Goal: Consume media (video, audio)

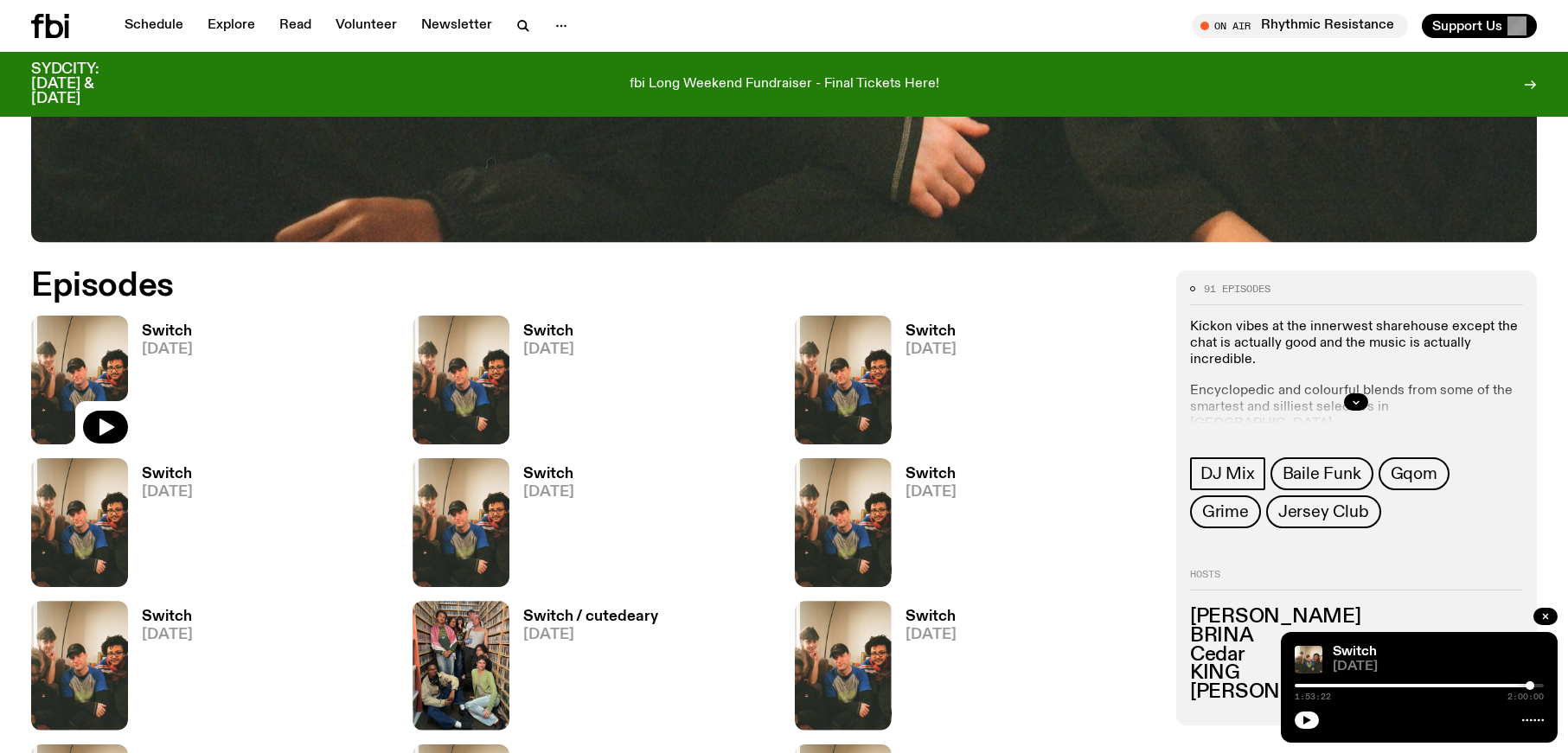
scroll to position [866, 0]
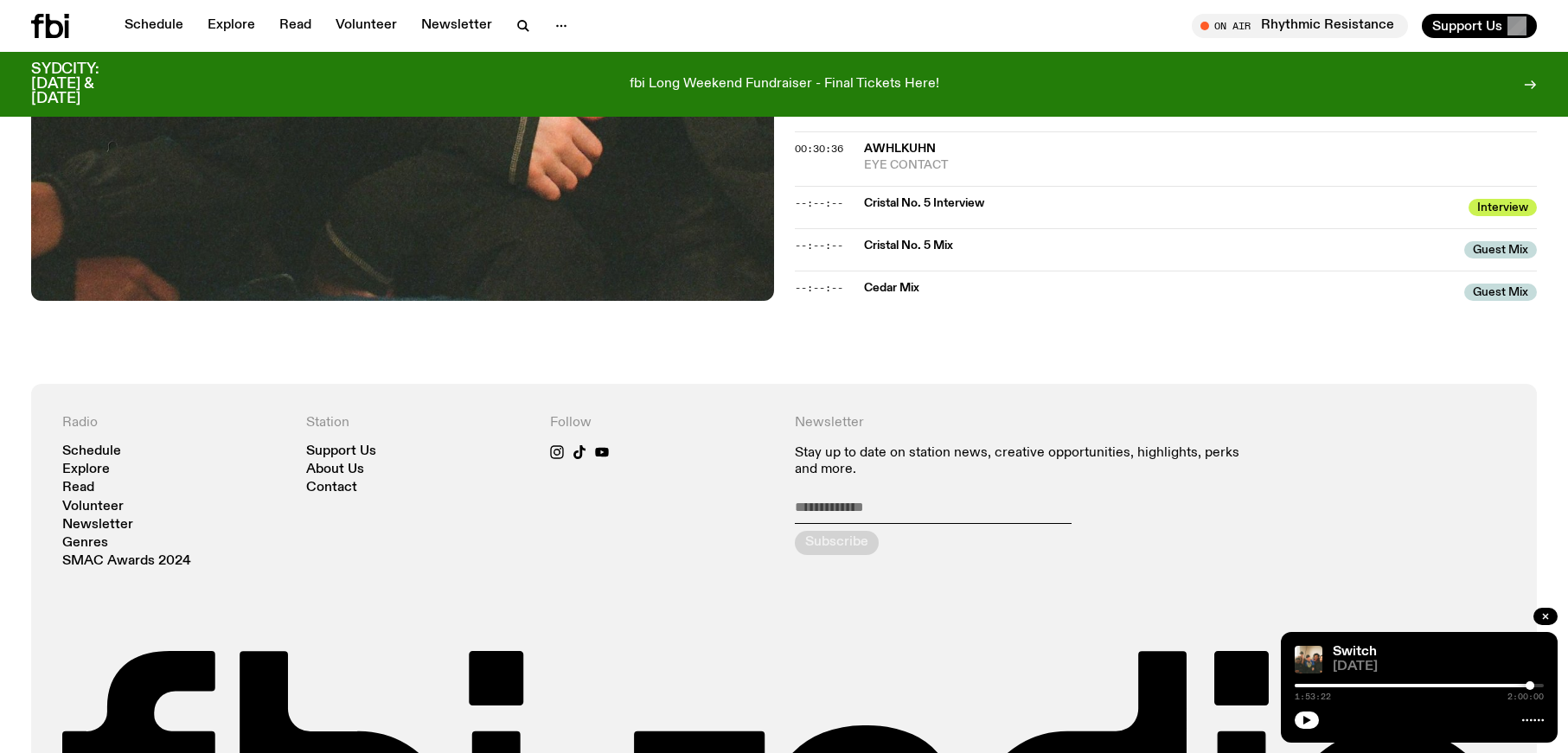
scroll to position [1189, 0]
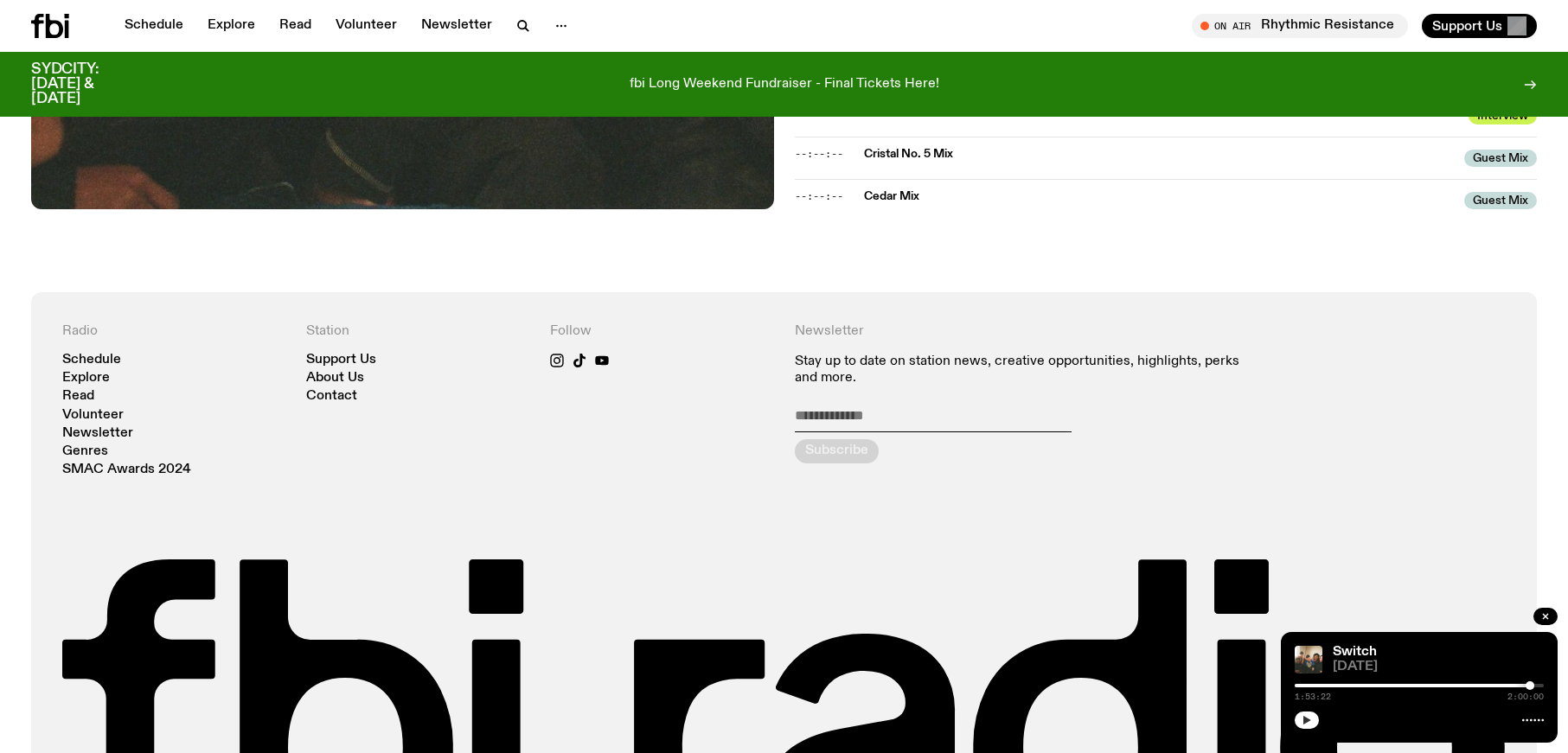
click at [1311, 716] on button "button" at bounding box center [1306, 720] width 24 height 18
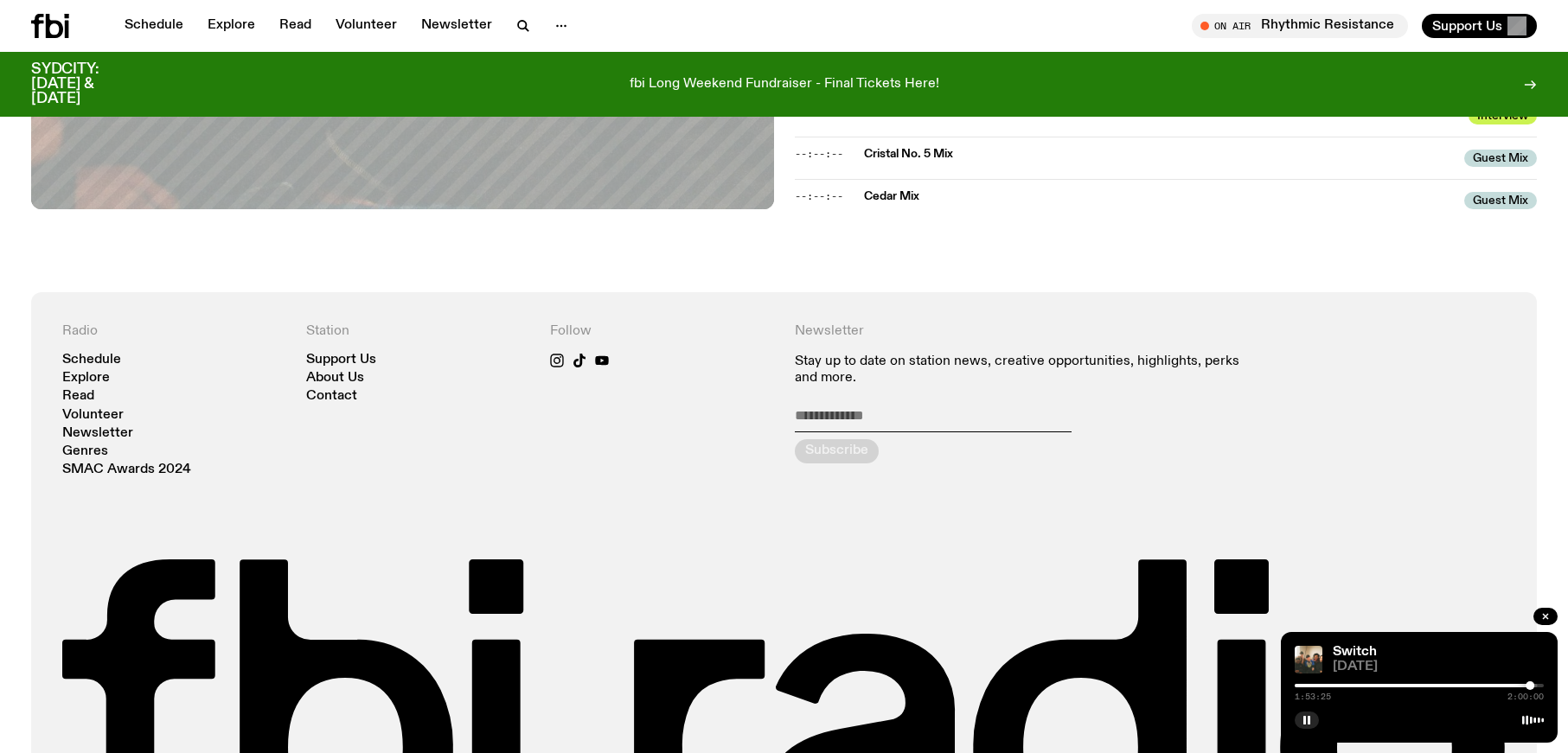
click at [1520, 684] on div at bounding box center [1405, 686] width 249 height 4
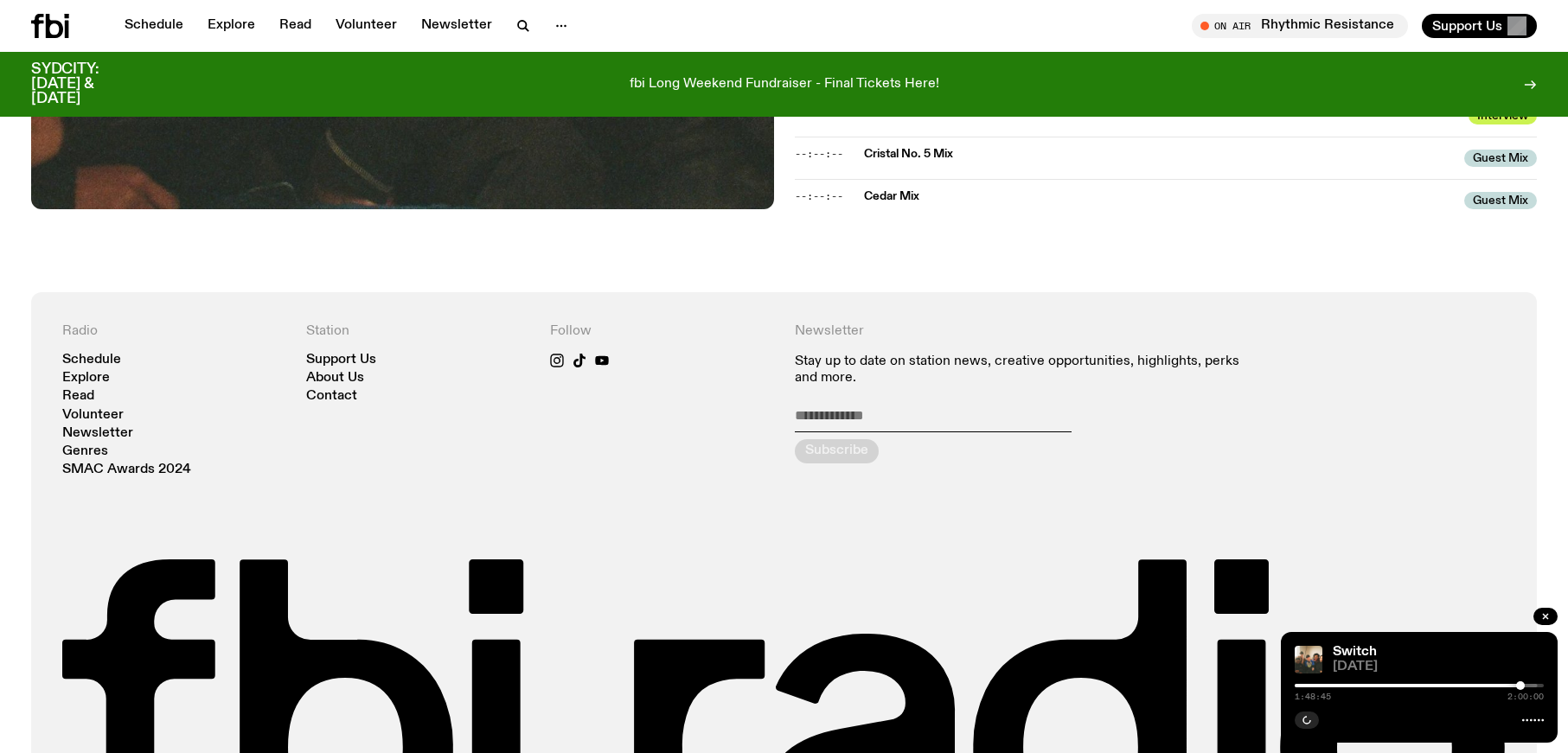
click at [1360, 687] on div at bounding box center [1396, 686] width 249 height 4
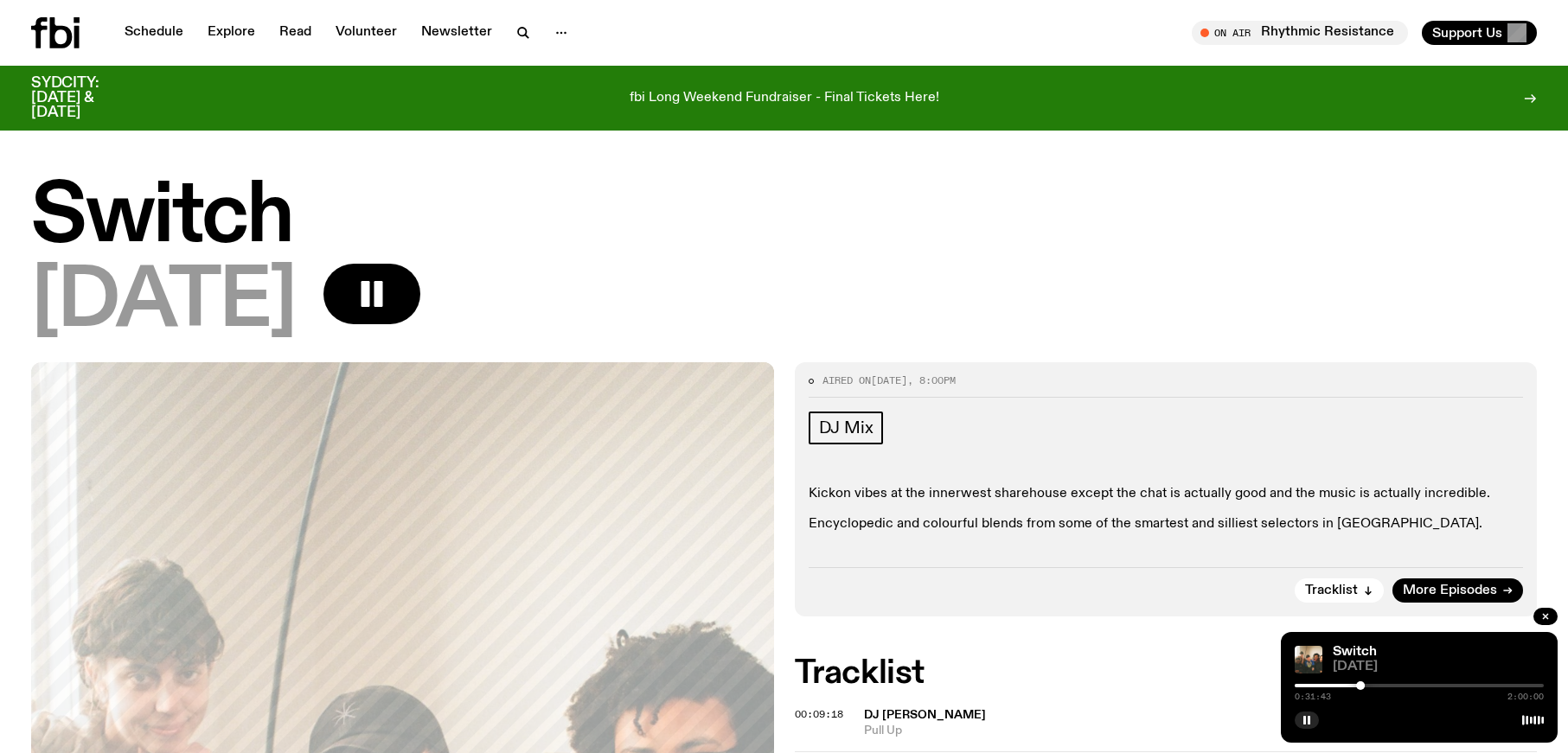
click at [1362, 685] on div at bounding box center [1360, 686] width 9 height 9
click at [1367, 684] on div at bounding box center [1420, 686] width 249 height 4
click at [1374, 686] on div at bounding box center [1420, 686] width 249 height 4
click at [1374, 686] on div at bounding box center [1374, 686] width 9 height 9
